Goal: Transaction & Acquisition: Purchase product/service

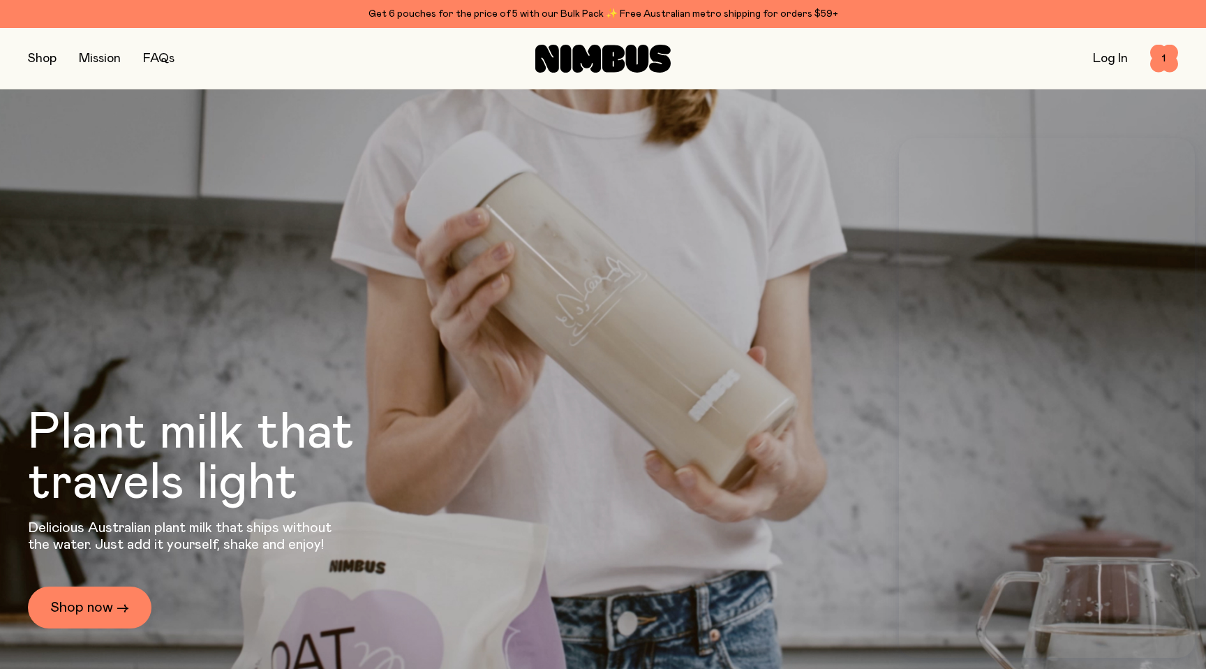
scroll to position [4463, 0]
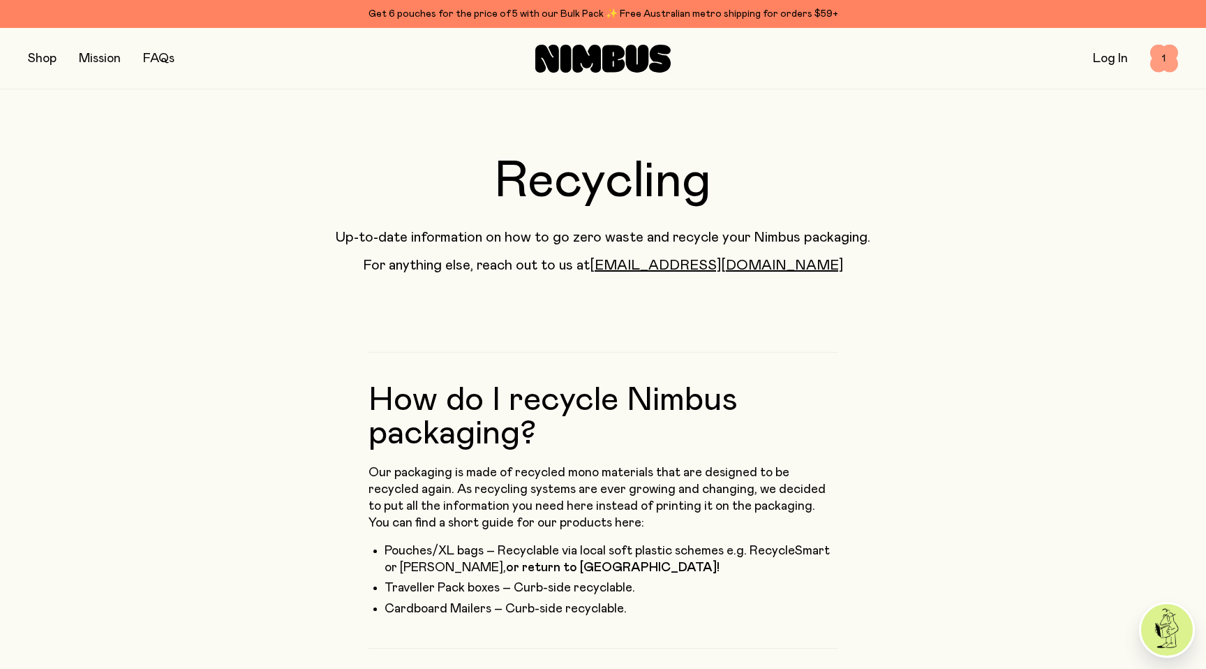
click at [1170, 59] on span "1" at bounding box center [1164, 59] width 28 height 28
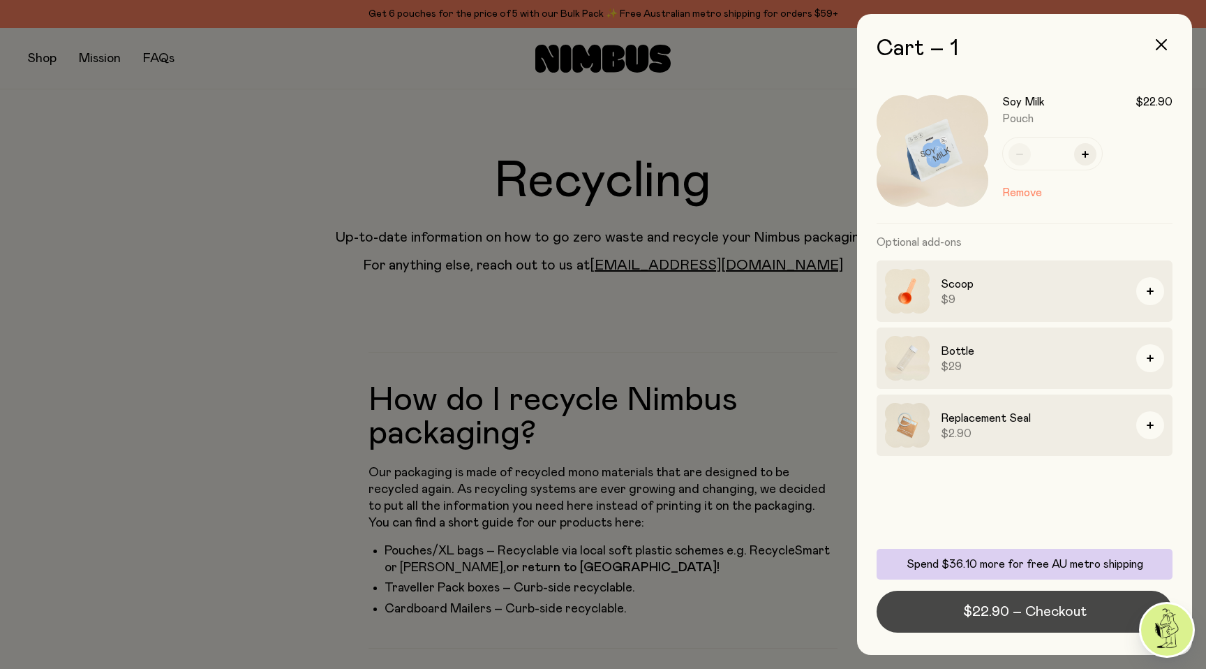
click at [1048, 605] on span "$22.90 – Checkout" at bounding box center [1025, 612] width 124 height 20
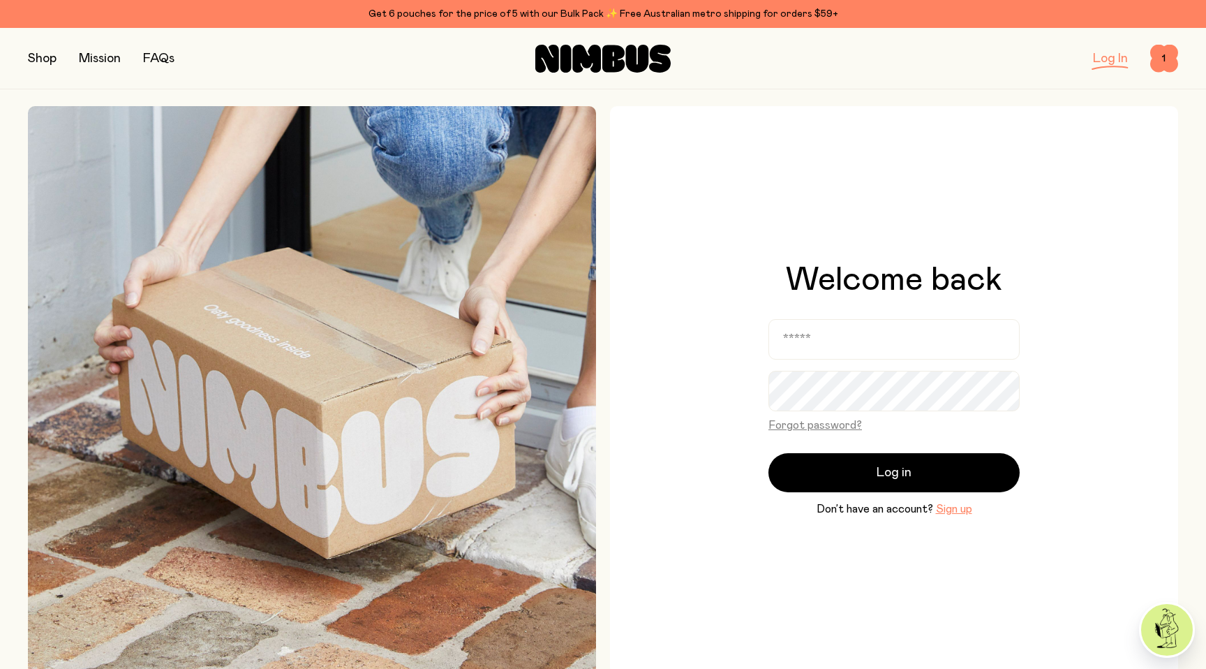
scroll to position [620, 0]
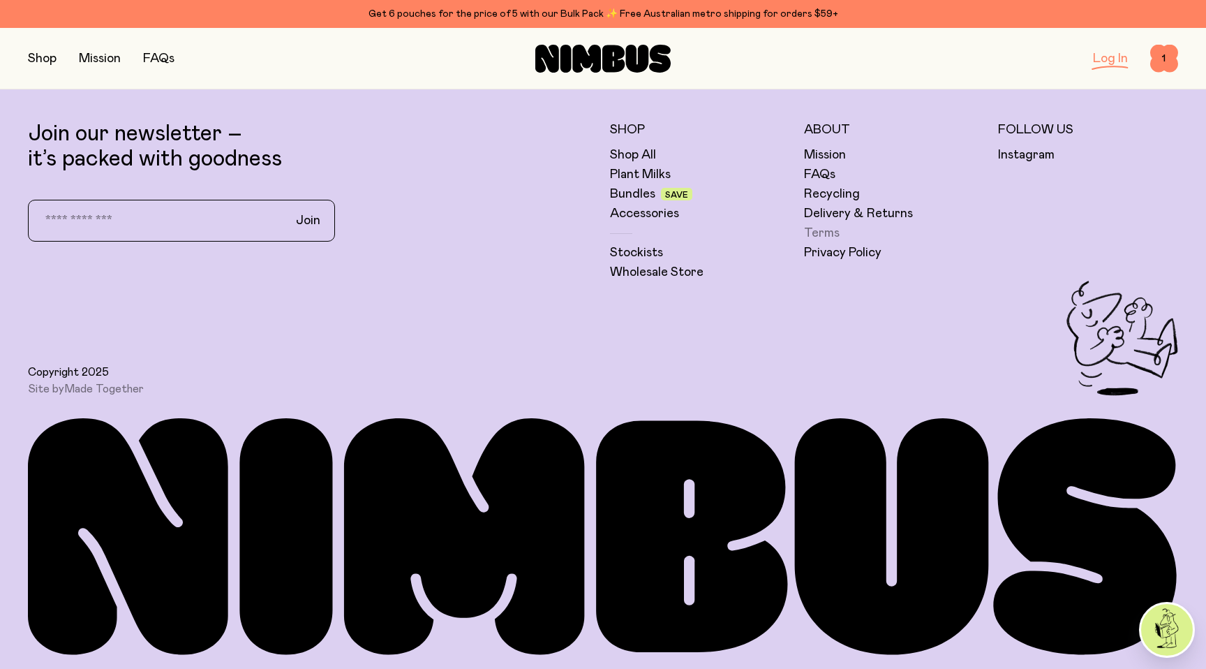
click at [827, 231] on link "Terms" at bounding box center [822, 233] width 36 height 17
